Goal: Obtain resource: Download file/media

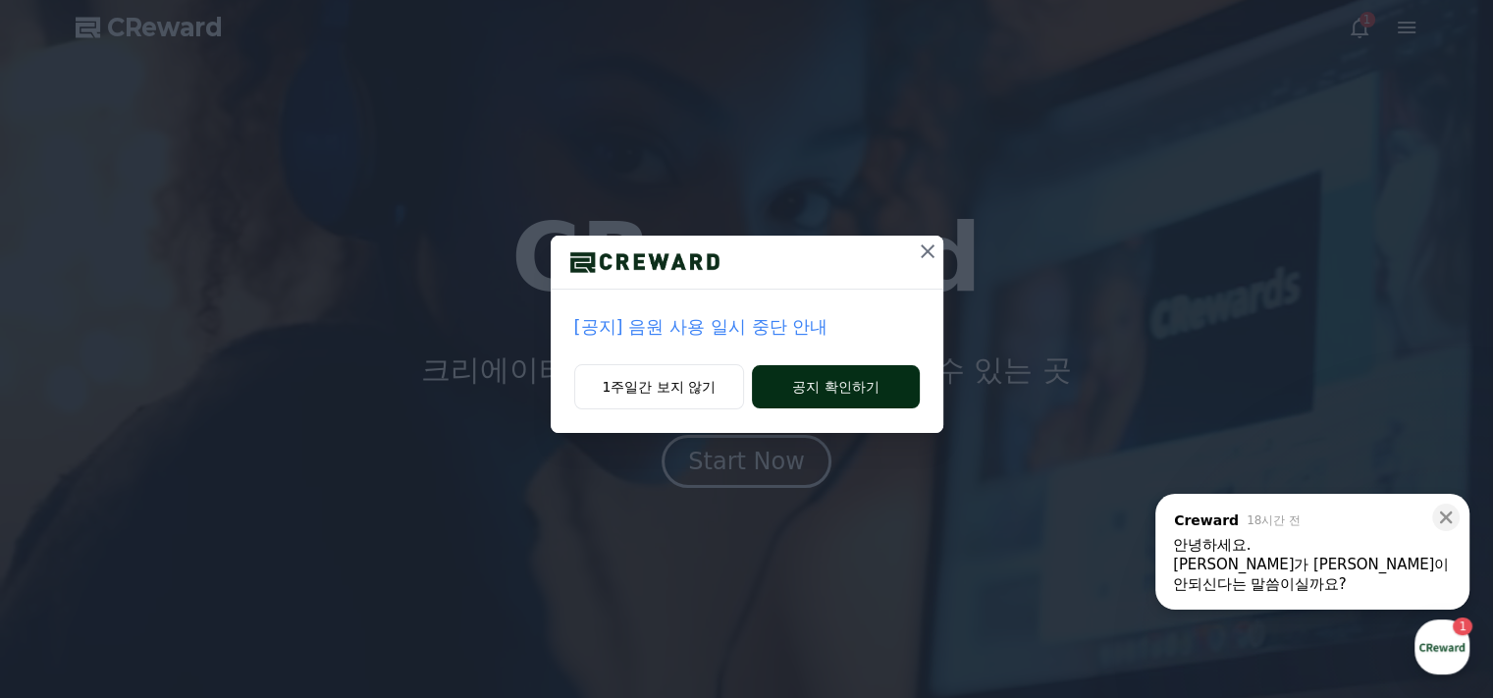
click at [796, 389] on button "공지 확인하기" at bounding box center [835, 386] width 167 height 43
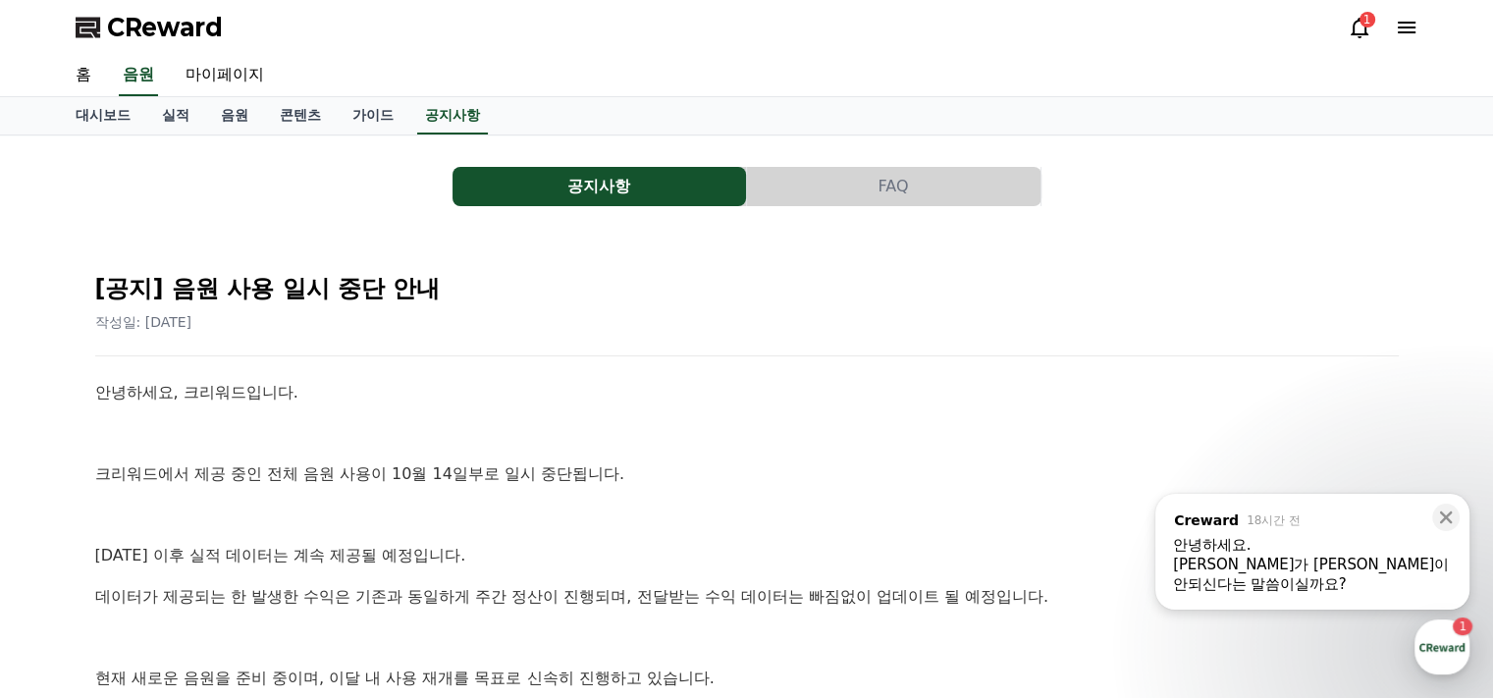
click at [683, 183] on button "공지사항" at bounding box center [598, 186] width 293 height 39
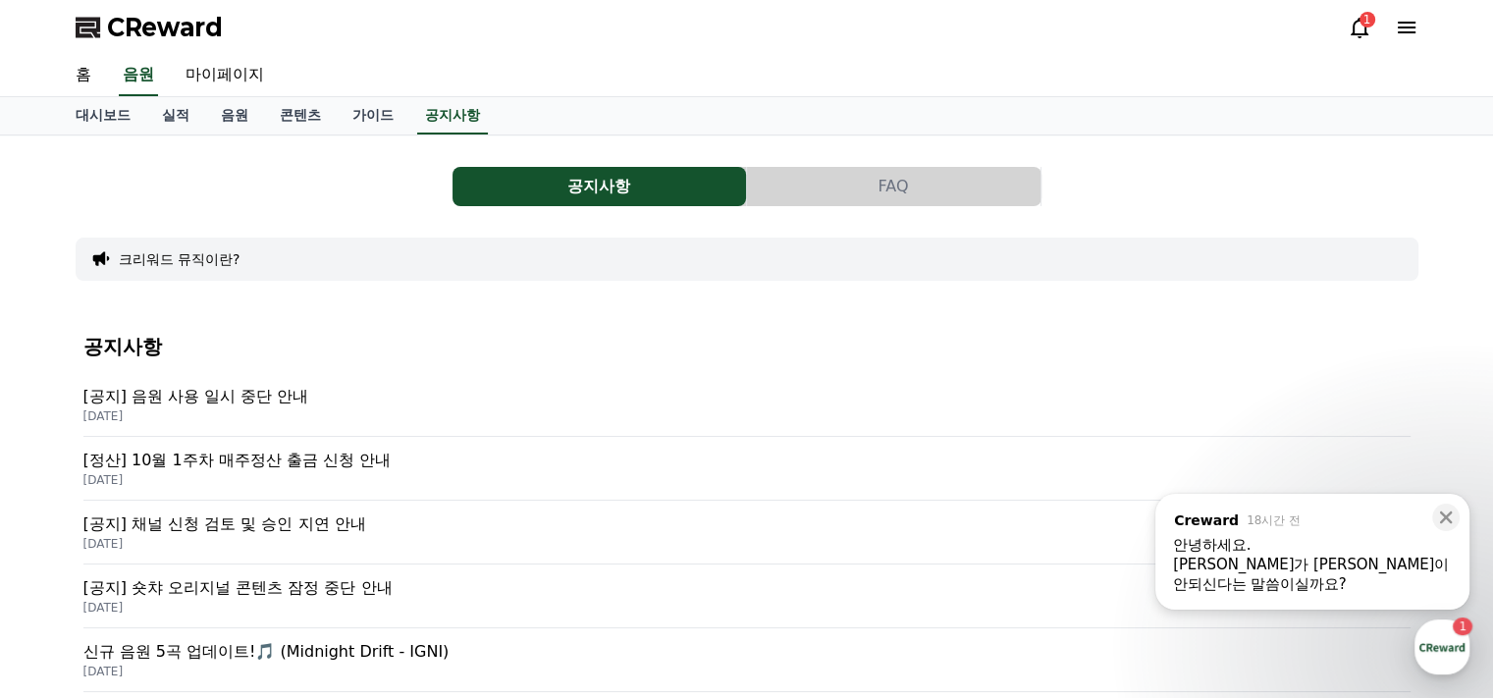
click at [892, 185] on button "FAQ" at bounding box center [893, 186] width 293 height 39
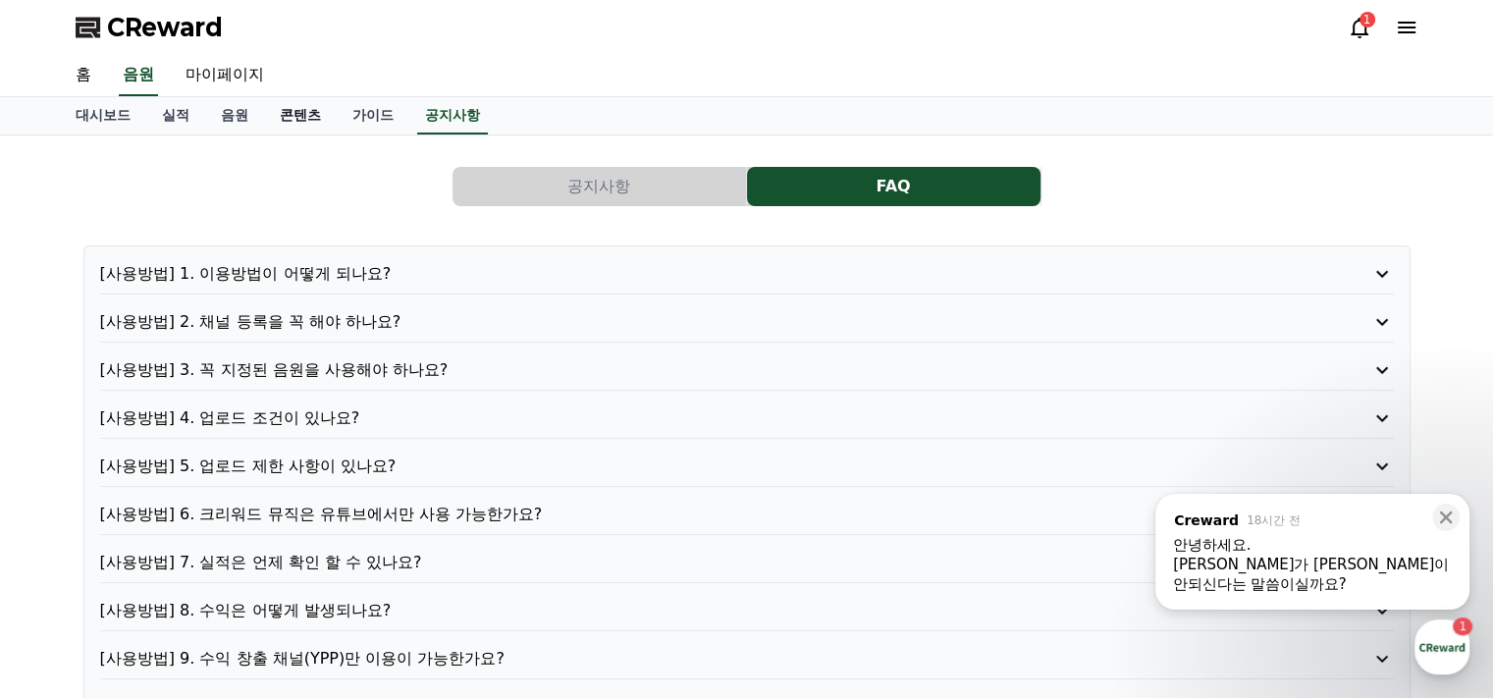
click at [309, 114] on link "콘텐츠" at bounding box center [300, 115] width 73 height 37
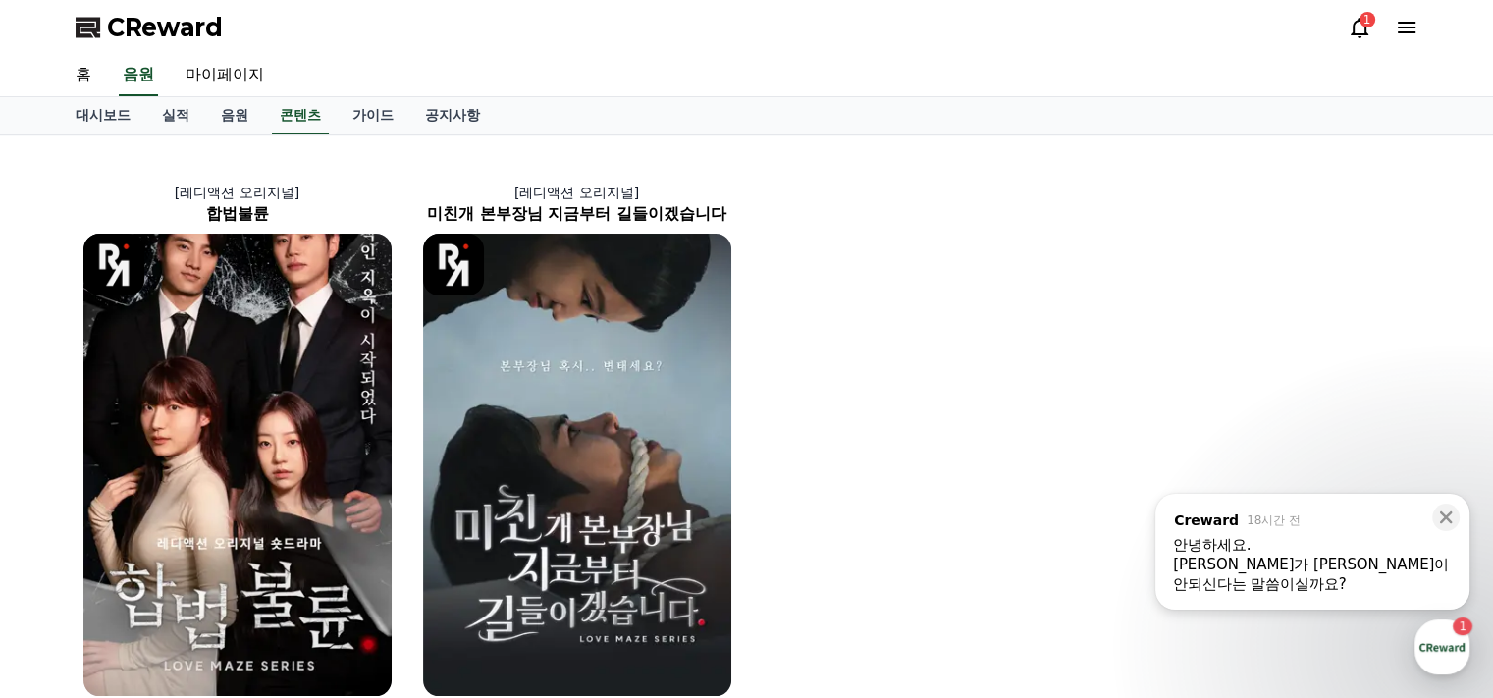
click at [1297, 560] on div "[PERSON_NAME]가 [PERSON_NAME]이 안되신다는 말씀이실까요?" at bounding box center [1312, 573] width 279 height 39
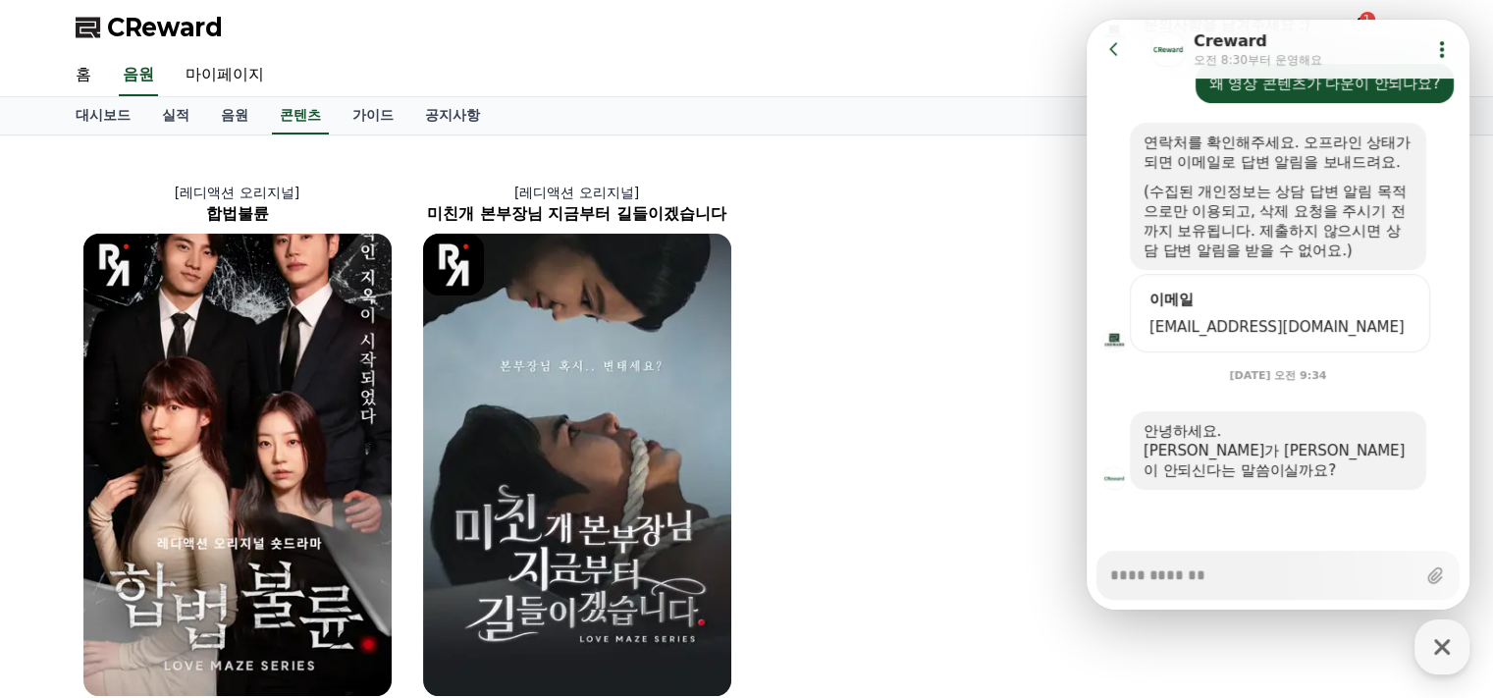
scroll to position [396, 0]
click at [1437, 646] on icon "button" at bounding box center [1441, 646] width 35 height 35
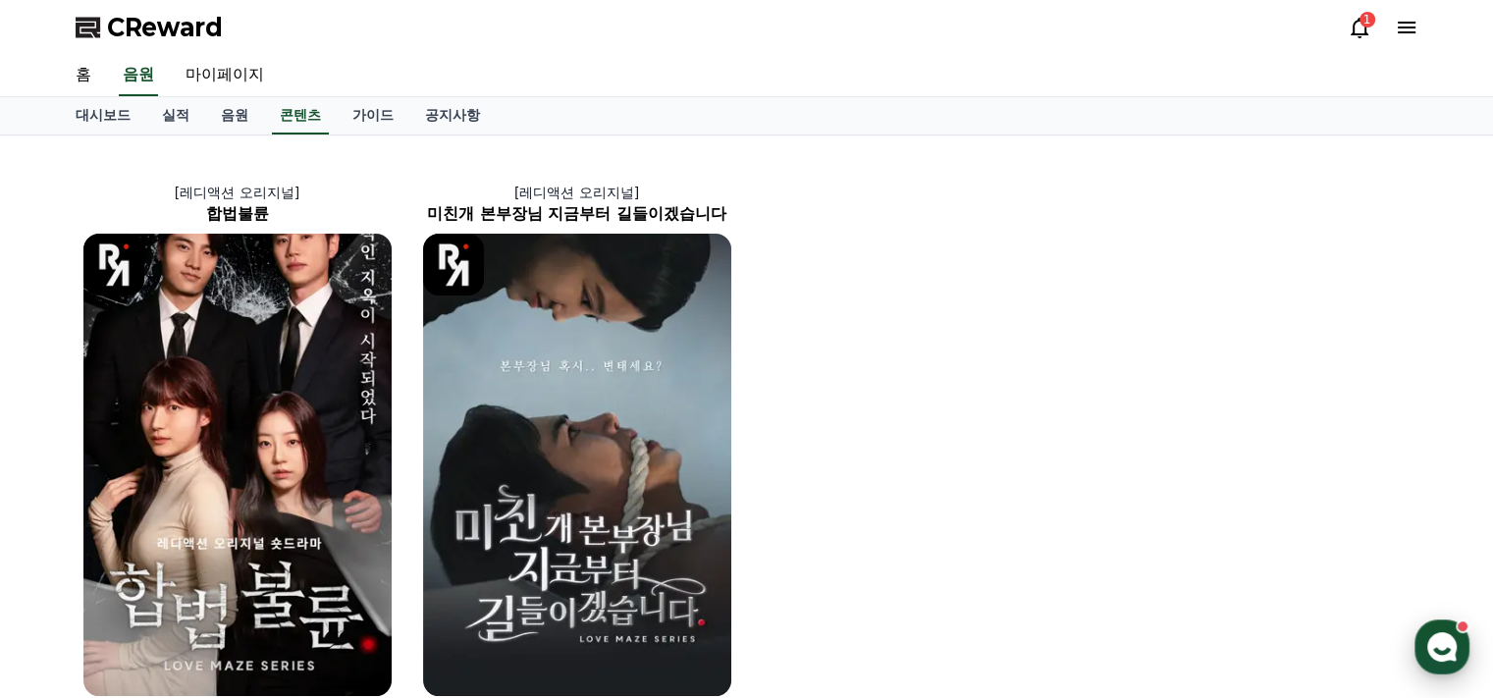
type textarea "*"
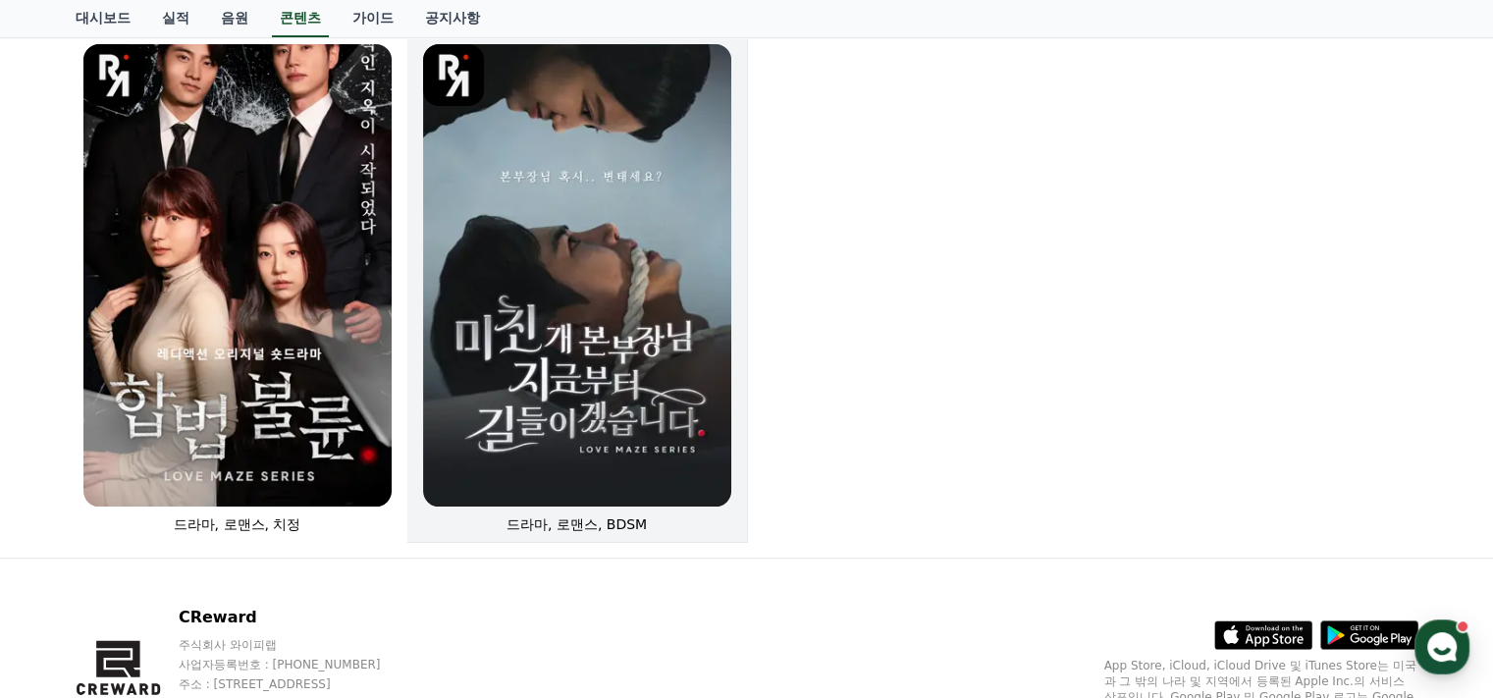
scroll to position [0, 0]
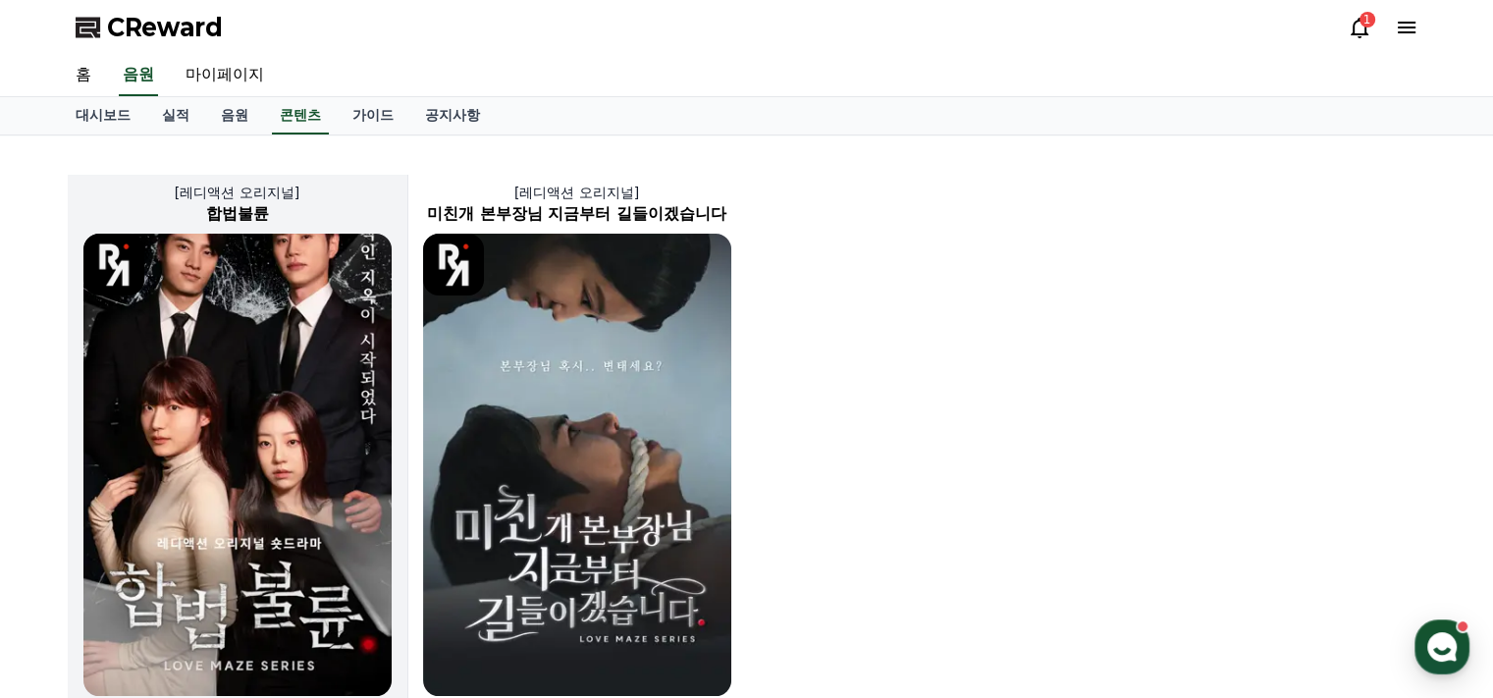
click at [316, 320] on img at bounding box center [237, 465] width 308 height 462
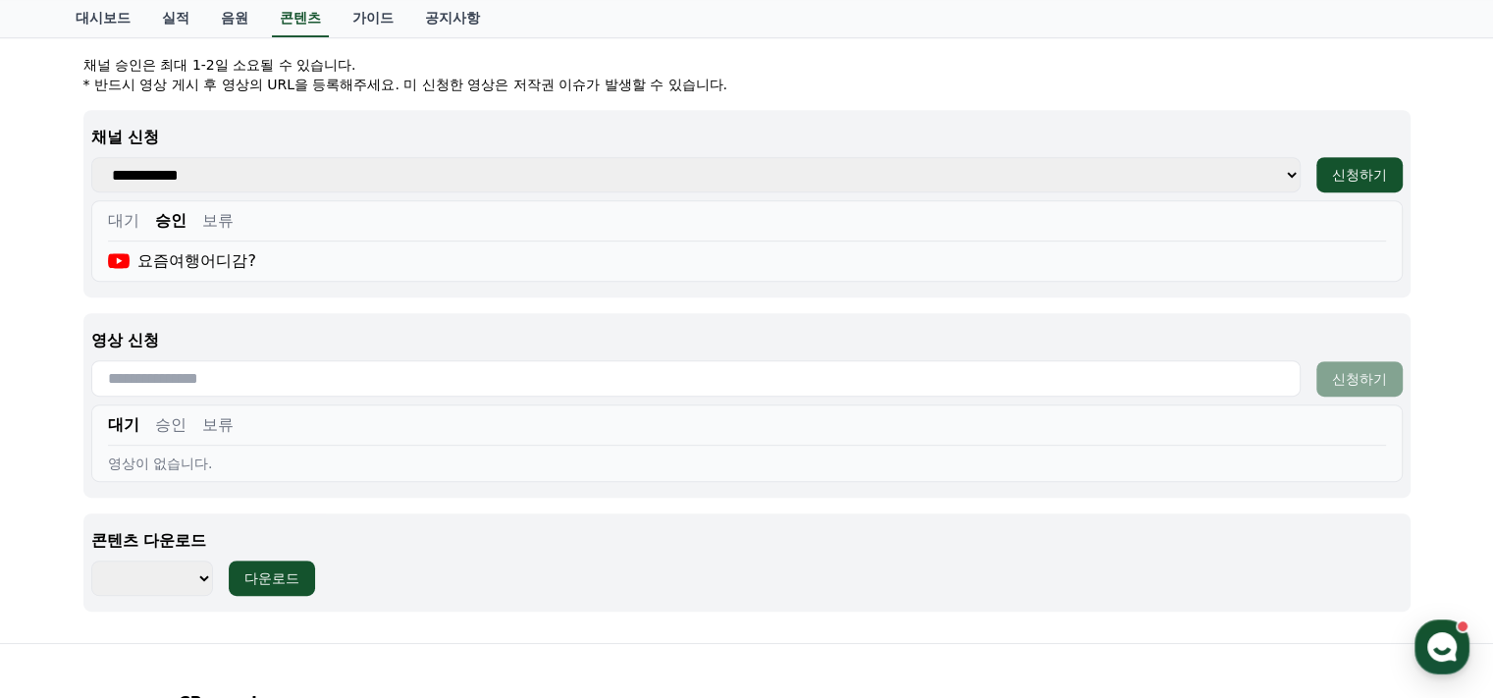
scroll to position [981, 0]
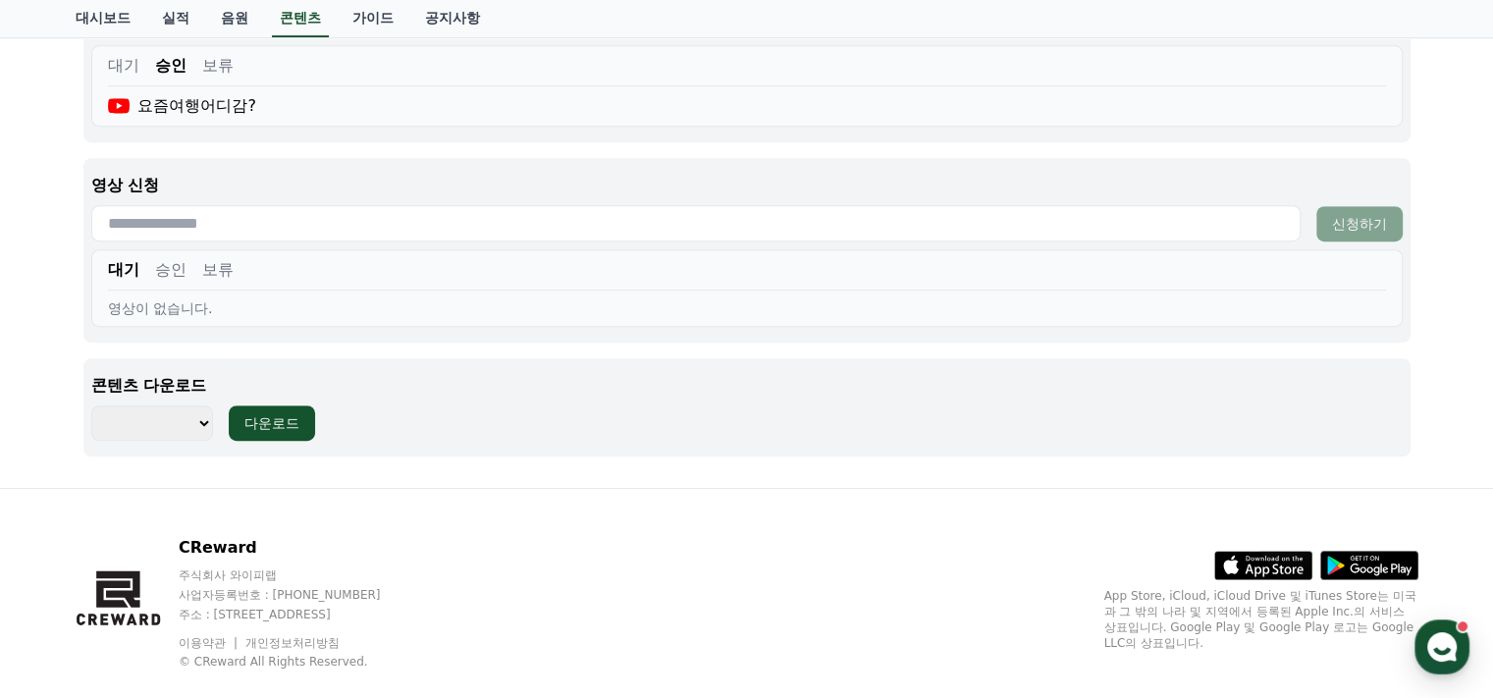
click at [192, 411] on select "******** ******** ******** ******** ******** ******** ******** ******** *******…" at bounding box center [152, 422] width 123 height 35
select select "**********"
click at [91, 405] on select "******** ******** ******** ******** ******** ******** ******** ******** *******…" at bounding box center [152, 422] width 123 height 35
click at [285, 428] on div "다운로드" at bounding box center [271, 423] width 55 height 20
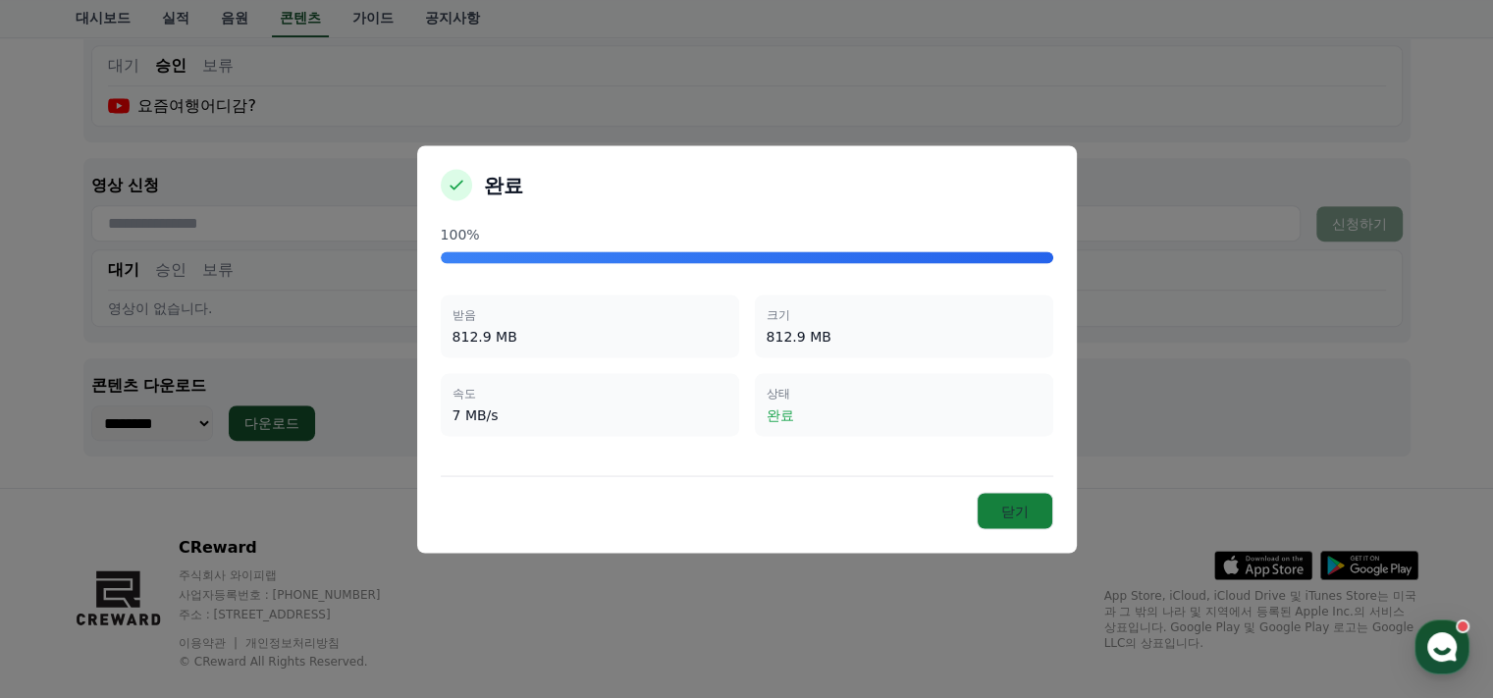
click at [1010, 513] on button "닫기" at bounding box center [1014, 510] width 77 height 37
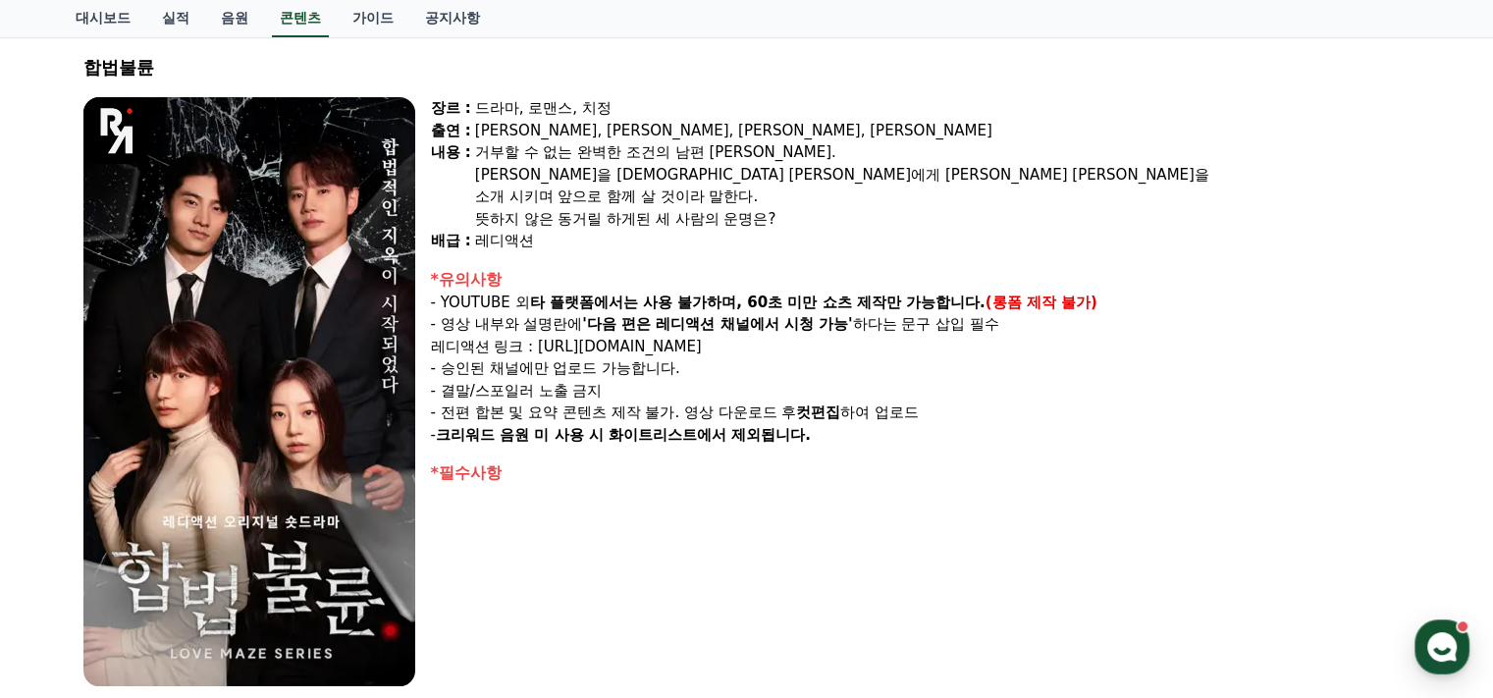
scroll to position [0, 0]
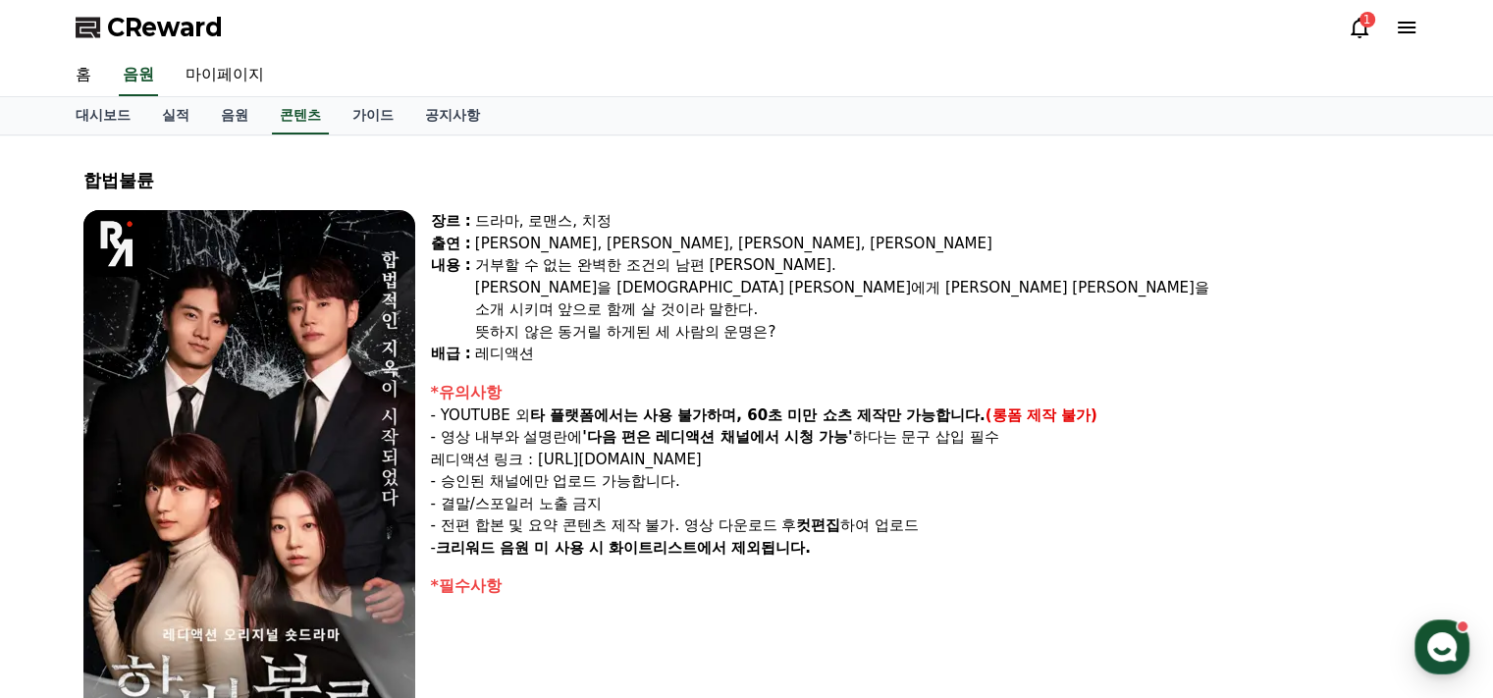
click at [1365, 30] on icon at bounding box center [1359, 28] width 18 height 21
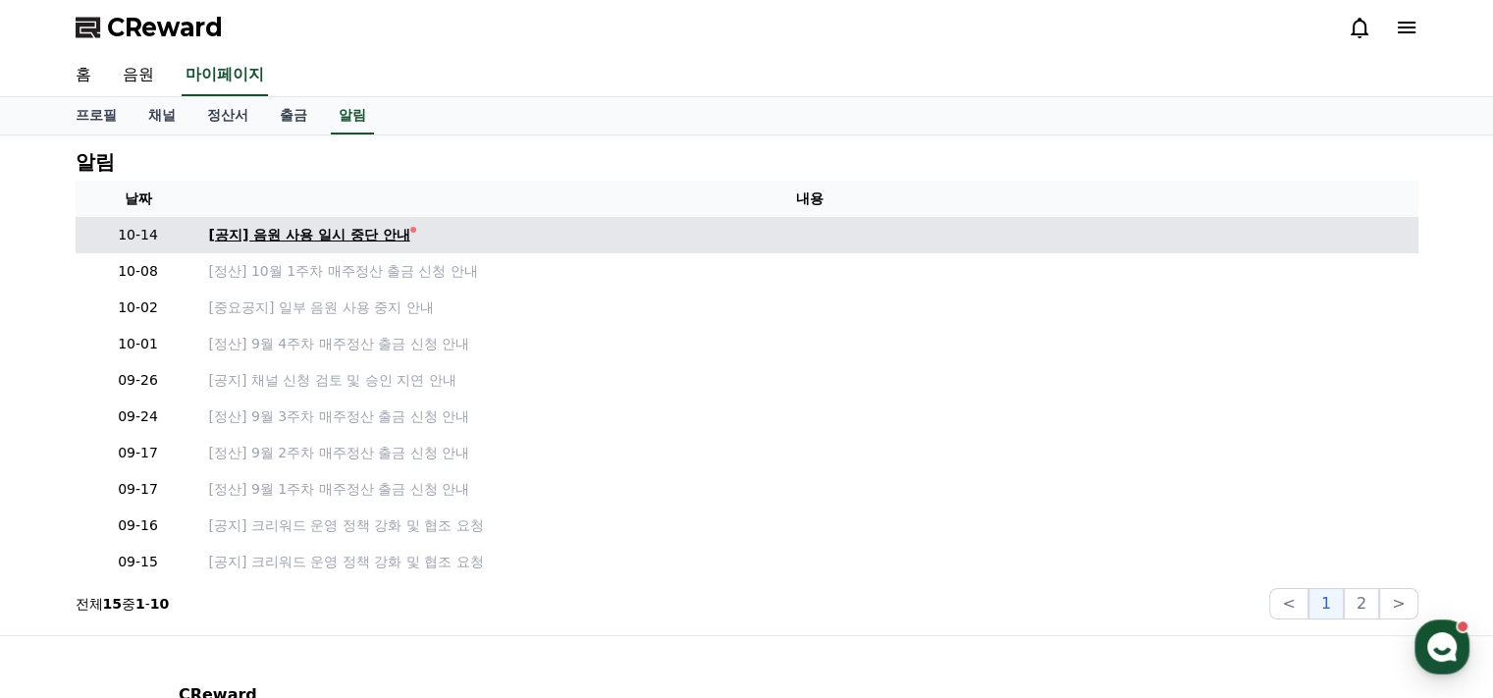
click at [329, 242] on div "[공지] 음원 사용 일시 중단 안내" at bounding box center [309, 235] width 201 height 21
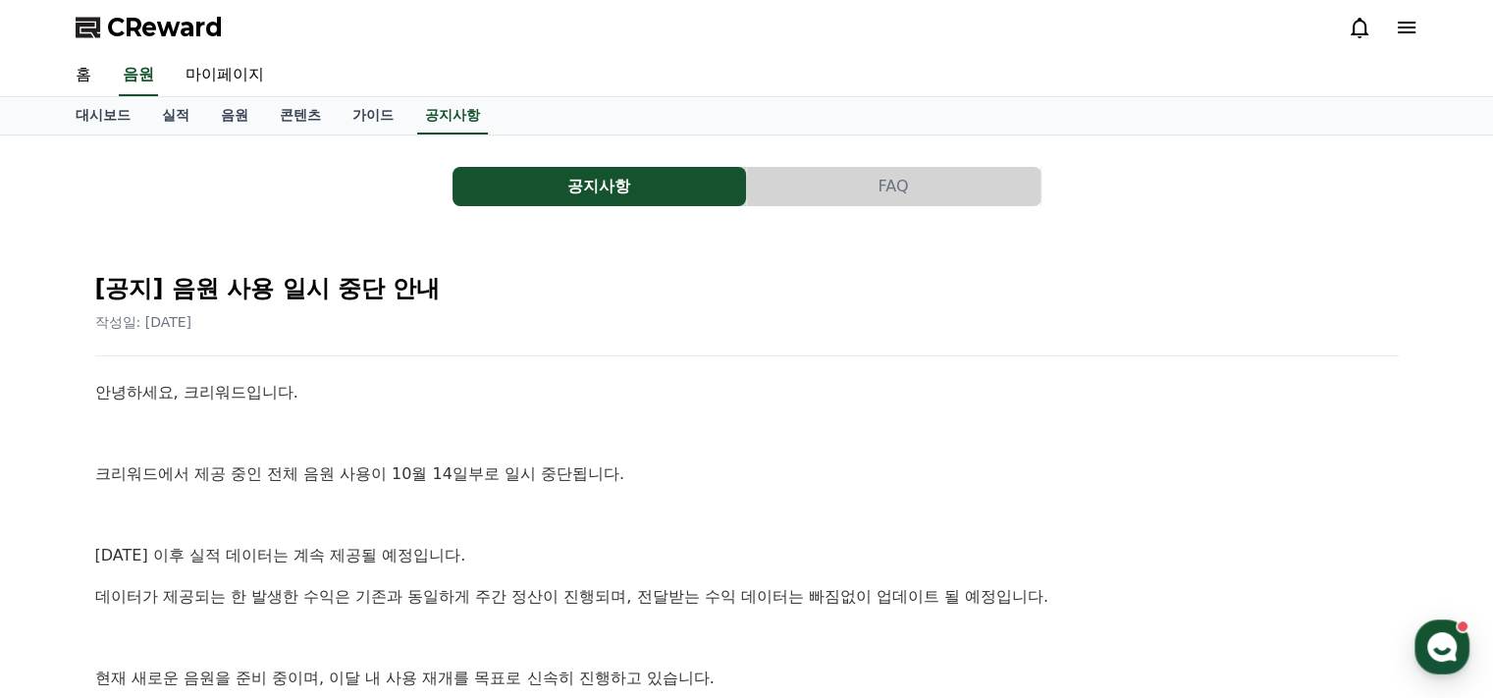
click at [1419, 25] on div "CReward" at bounding box center [747, 27] width 1374 height 55
click at [1412, 26] on icon at bounding box center [1406, 28] width 18 height 12
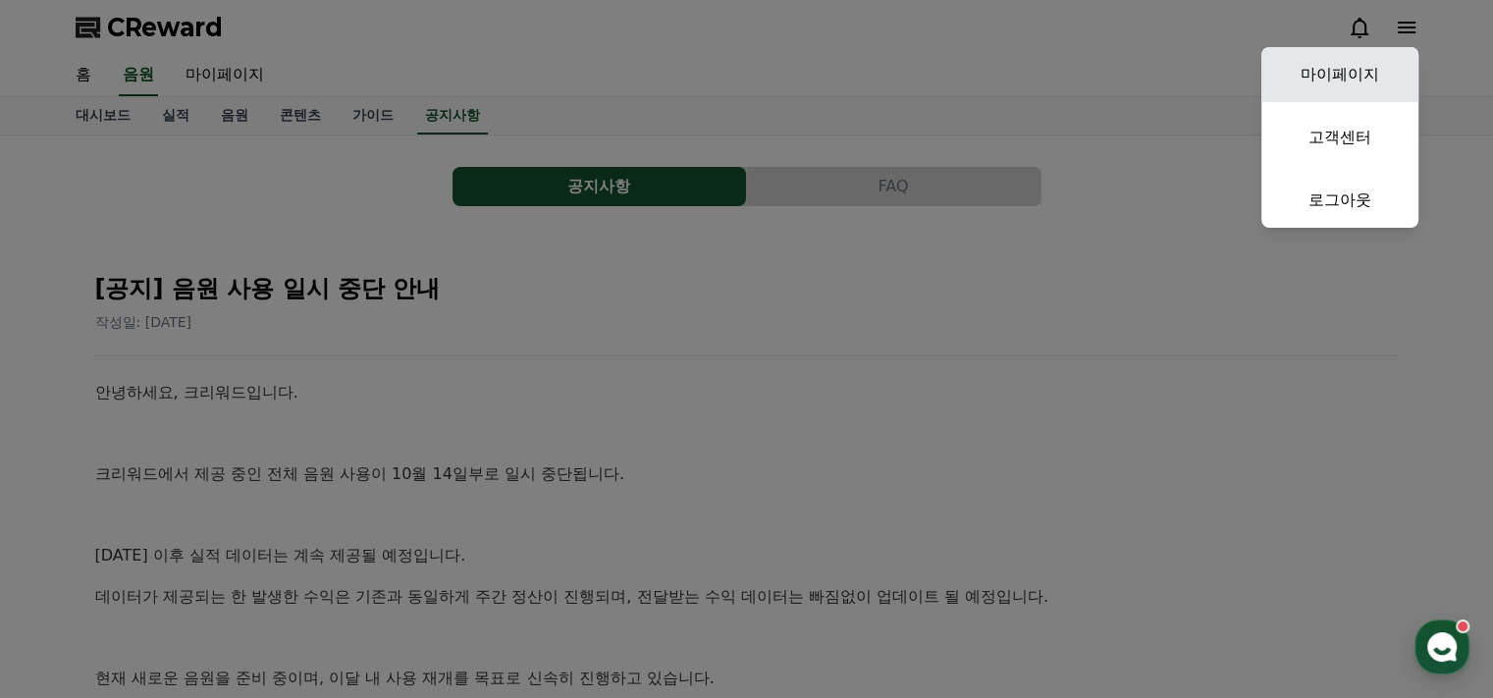
click at [1322, 66] on link "마이페이지" at bounding box center [1339, 74] width 157 height 55
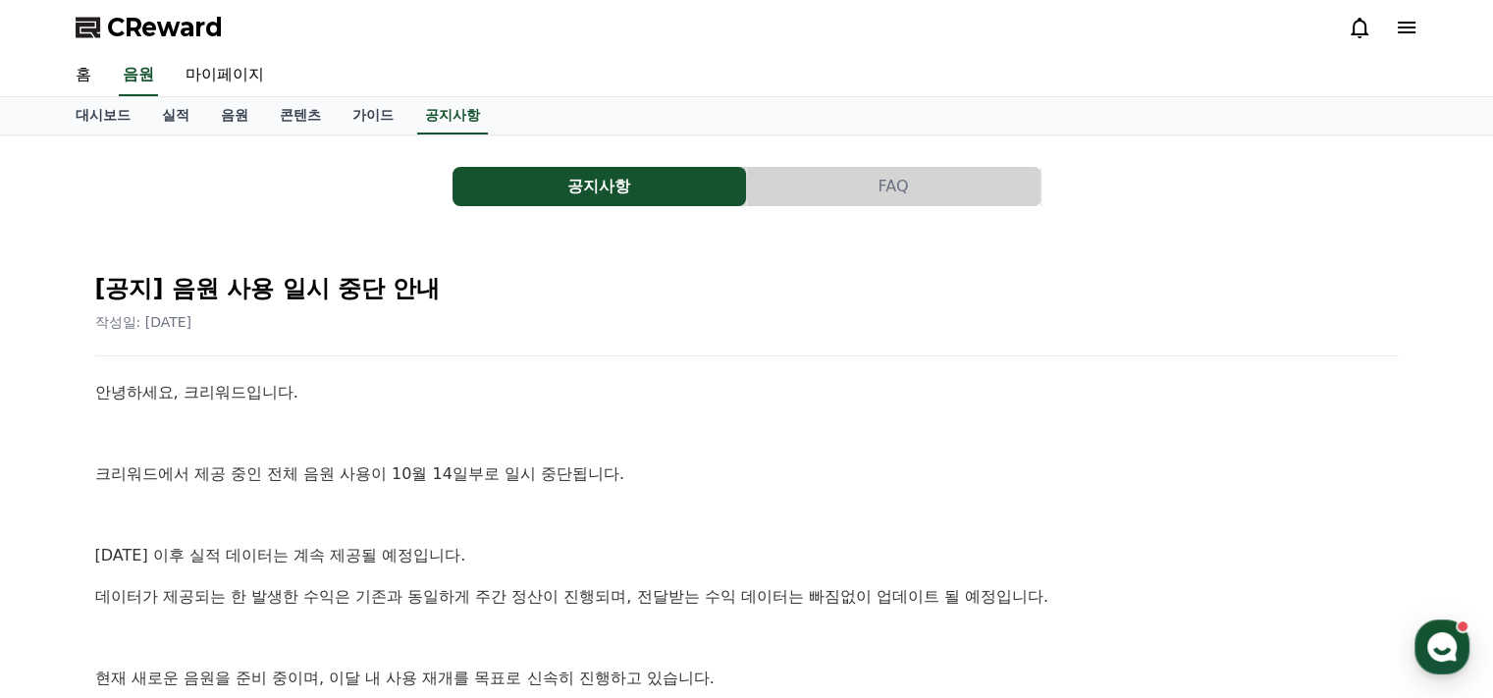
select select "**********"
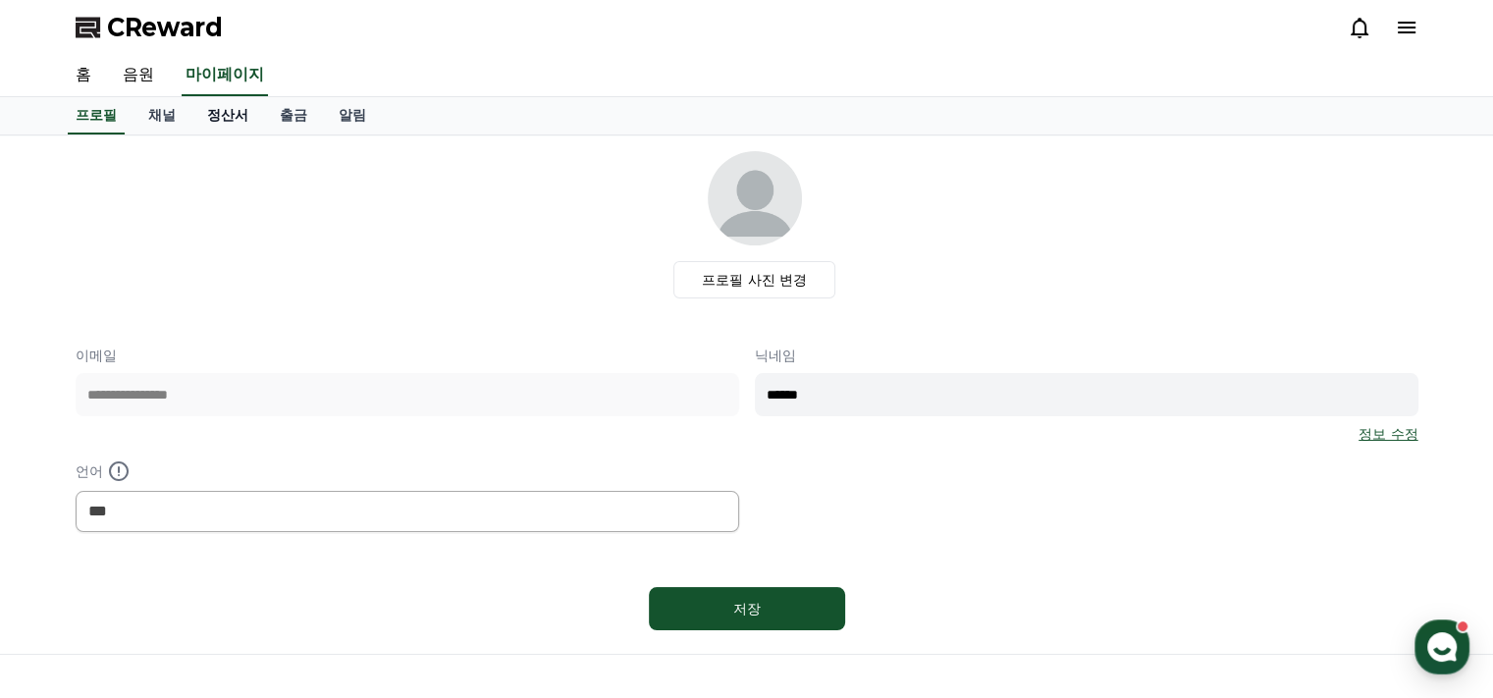
click at [232, 126] on link "정산서" at bounding box center [227, 115] width 73 height 37
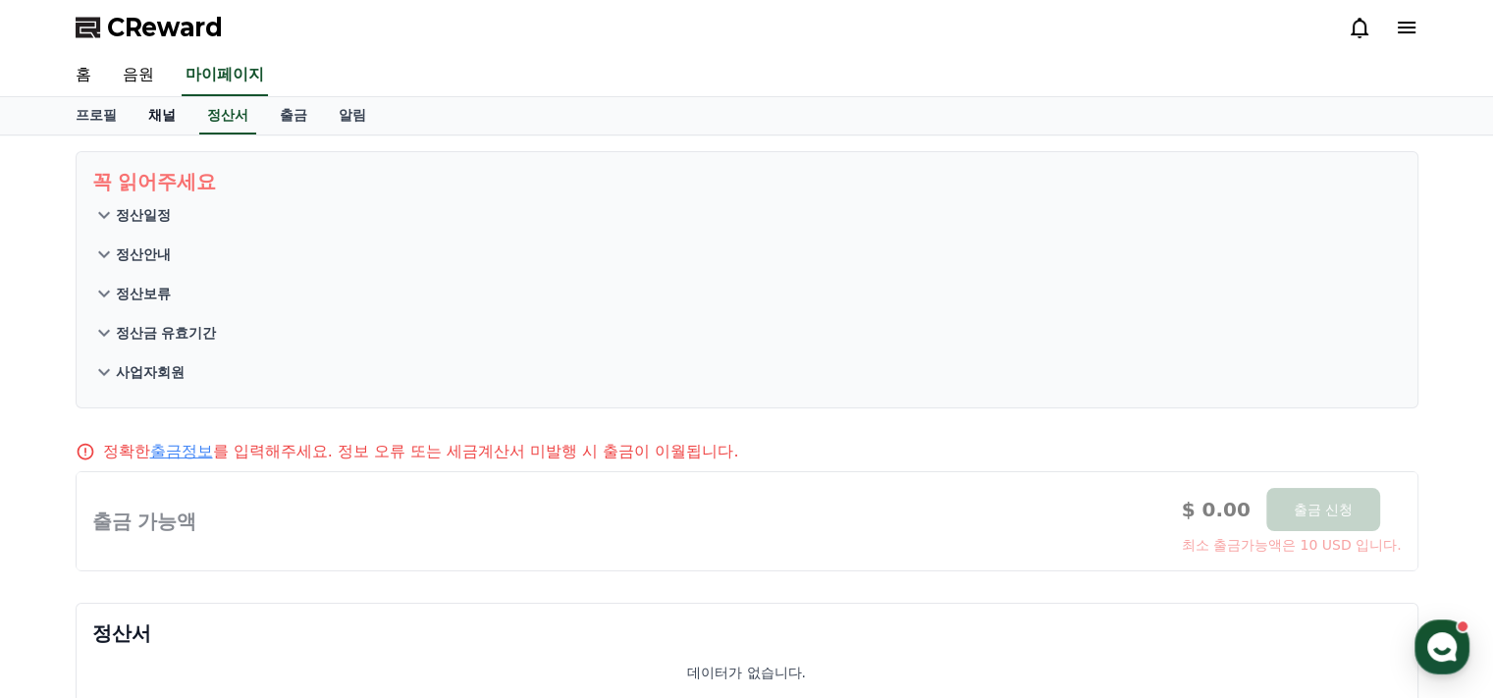
click at [155, 120] on link "채널" at bounding box center [161, 115] width 59 height 37
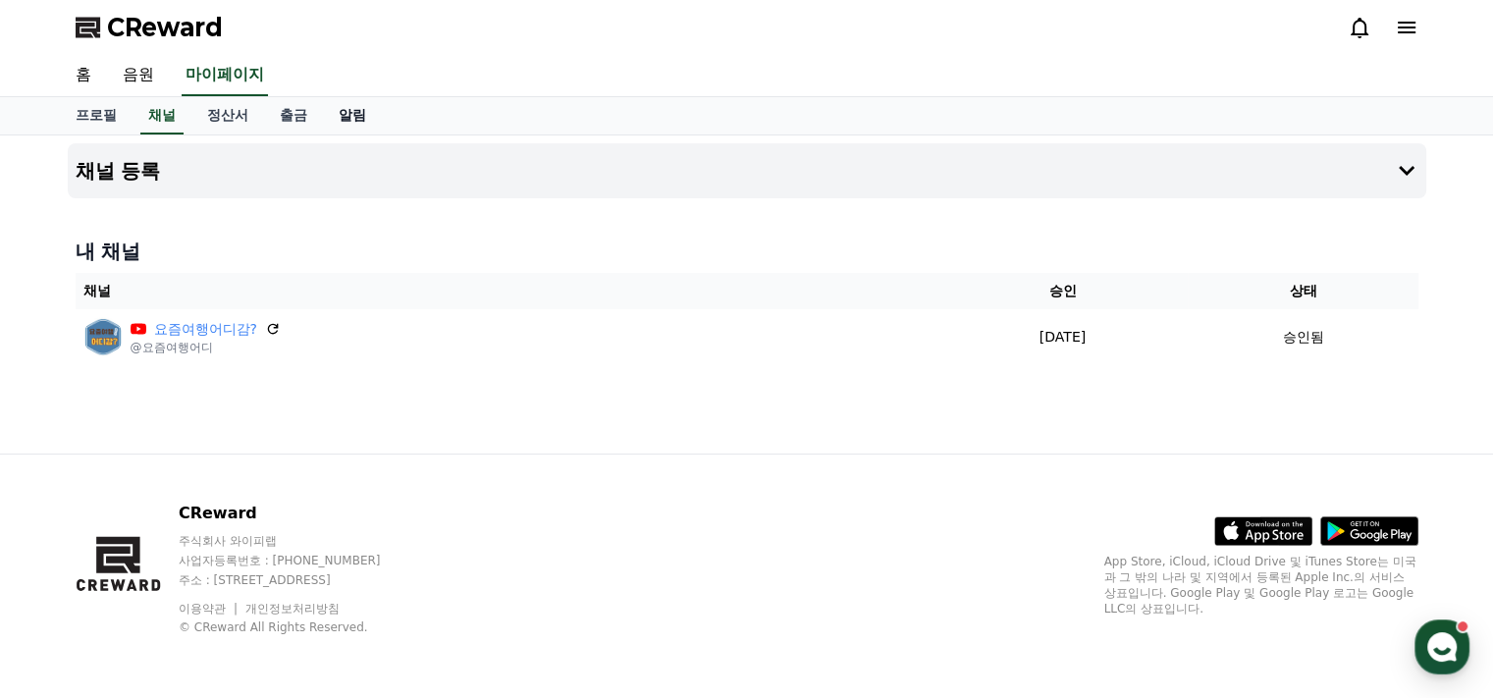
click at [334, 119] on link "알림" at bounding box center [352, 115] width 59 height 37
